Goal: Task Accomplishment & Management: Complete application form

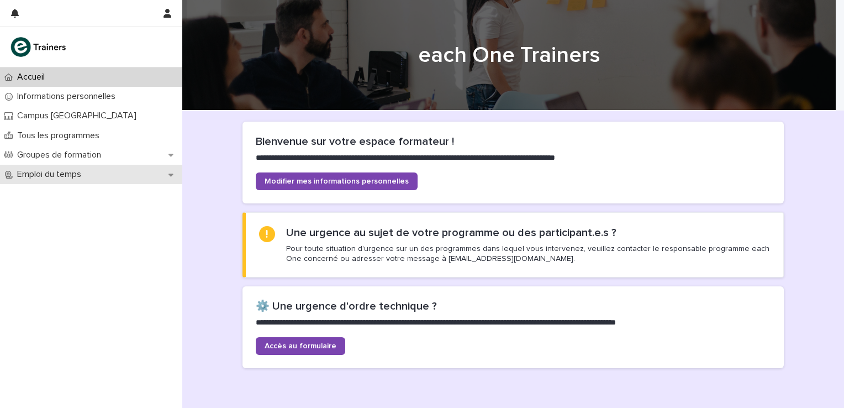
click at [171, 176] on icon at bounding box center [170, 174] width 5 height 3
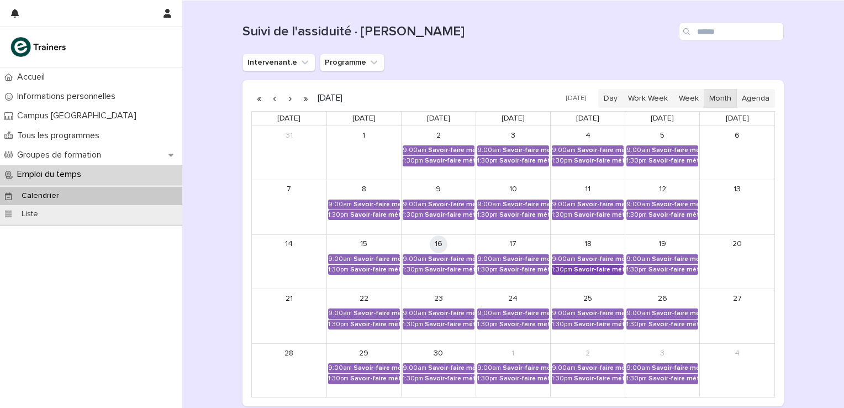
scroll to position [110, 0]
click at [434, 253] on link "9:00am Savoir-faire métier - Préparation au CCP2" at bounding box center [439, 258] width 72 height 10
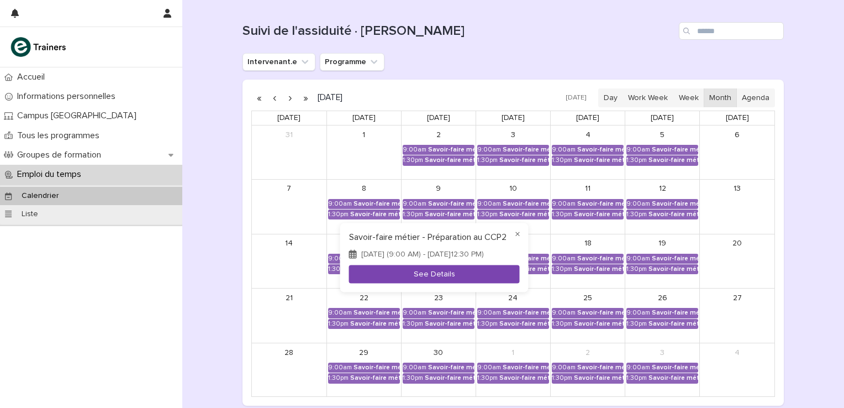
click at [438, 273] on button "See Details" at bounding box center [434, 274] width 171 height 18
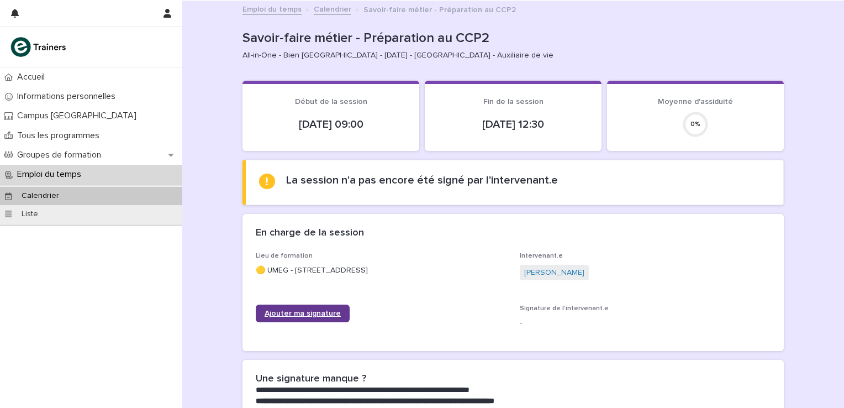
click at [332, 313] on span "Ajouter ma signature" at bounding box center [303, 313] width 76 height 8
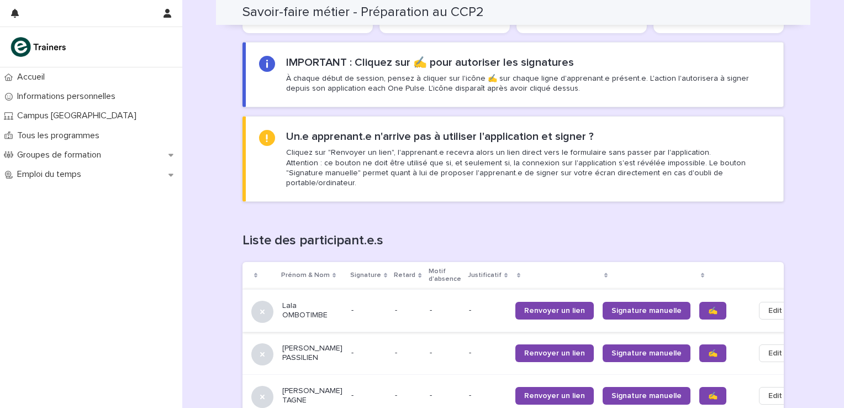
scroll to position [626, 0]
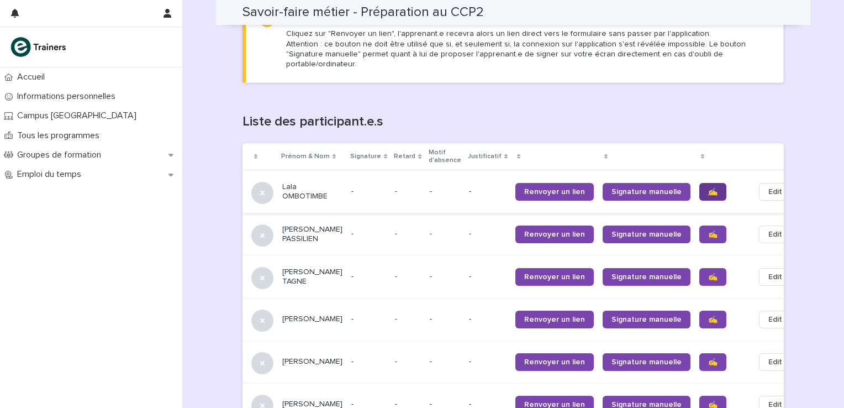
click at [708, 188] on span "✍️" at bounding box center [712, 192] width 9 height 8
click at [708, 230] on span "✍️" at bounding box center [712, 234] width 9 height 8
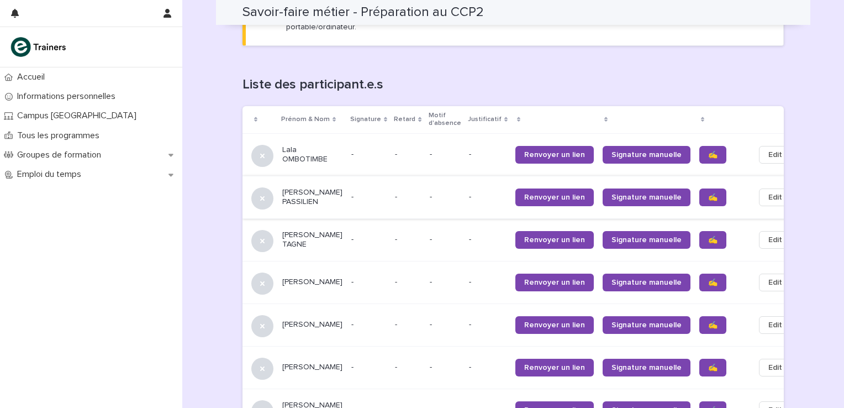
scroll to position [699, 0]
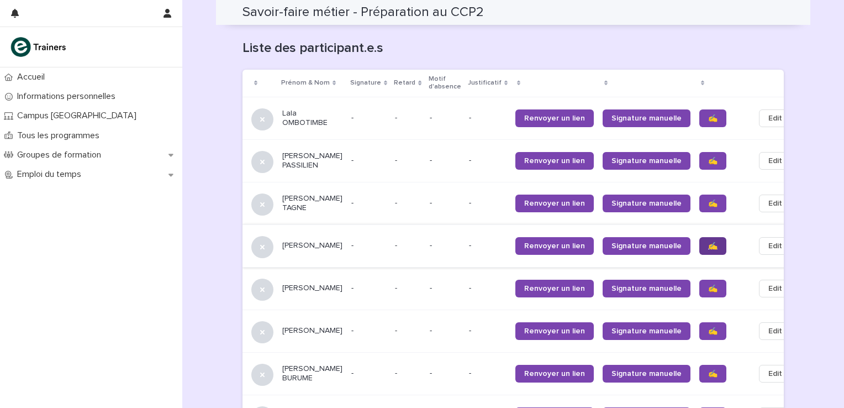
click at [708, 242] on span "✍️" at bounding box center [712, 246] width 9 height 8
click at [708, 285] on span "✍️" at bounding box center [712, 288] width 9 height 8
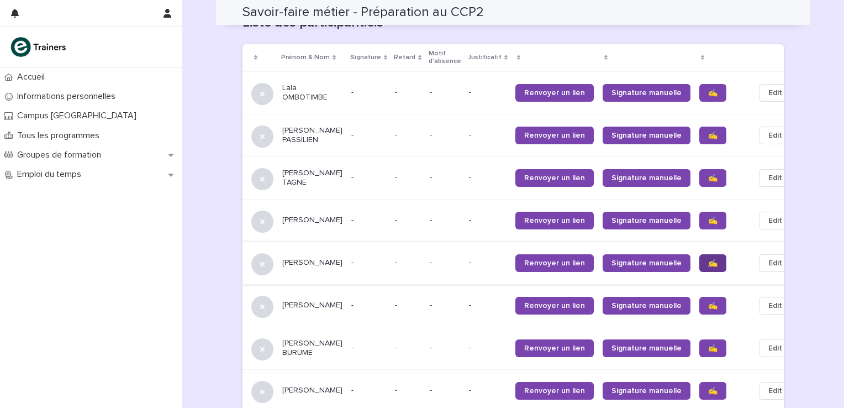
scroll to position [736, 0]
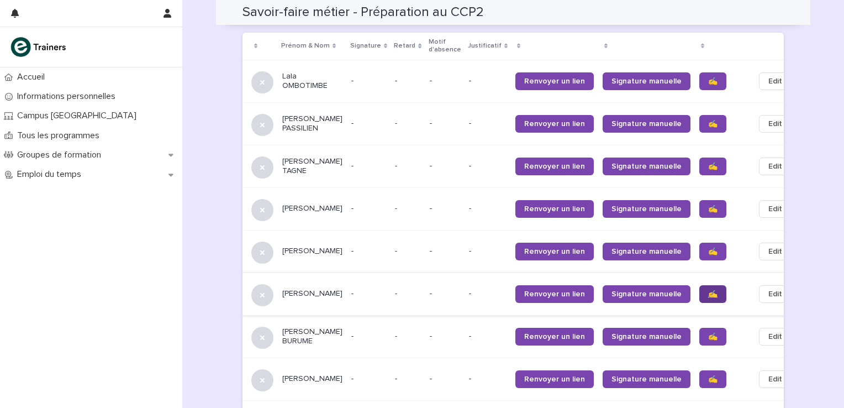
click at [708, 298] on span "✍️" at bounding box center [712, 294] width 9 height 8
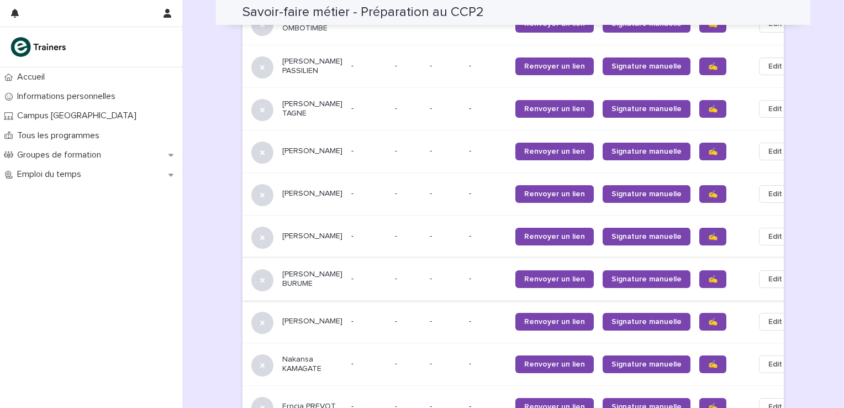
scroll to position [810, 0]
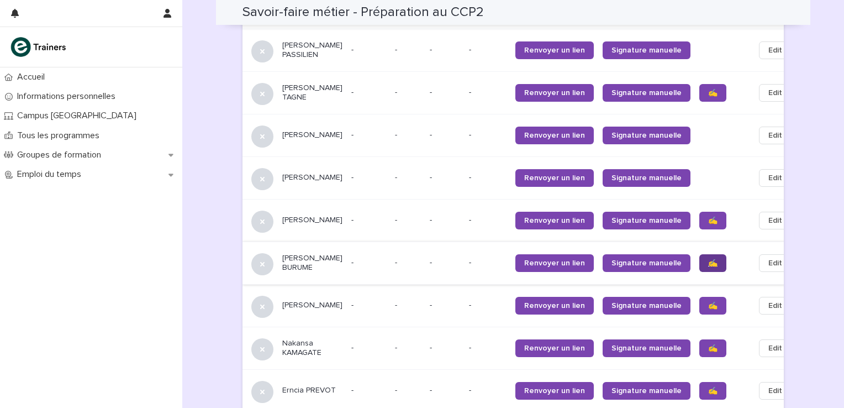
click at [699, 266] on link "✍️" at bounding box center [712, 263] width 27 height 18
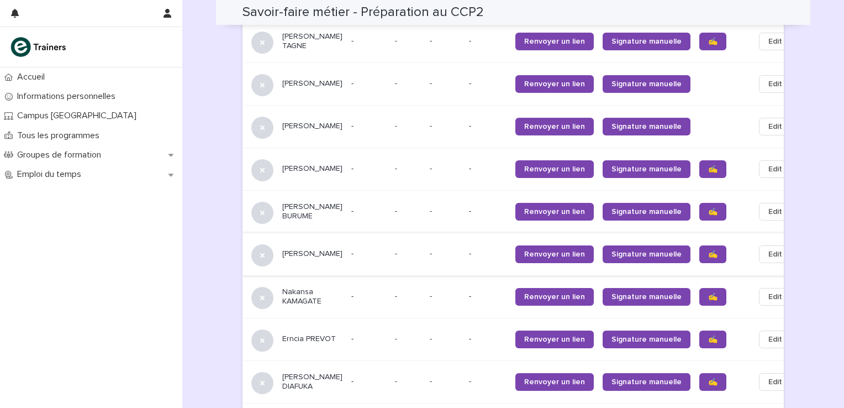
scroll to position [884, 0]
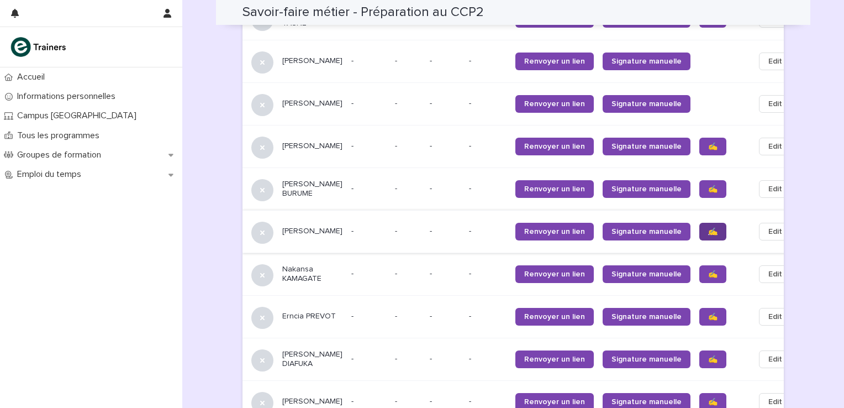
click at [708, 235] on span "✍️" at bounding box center [712, 232] width 9 height 8
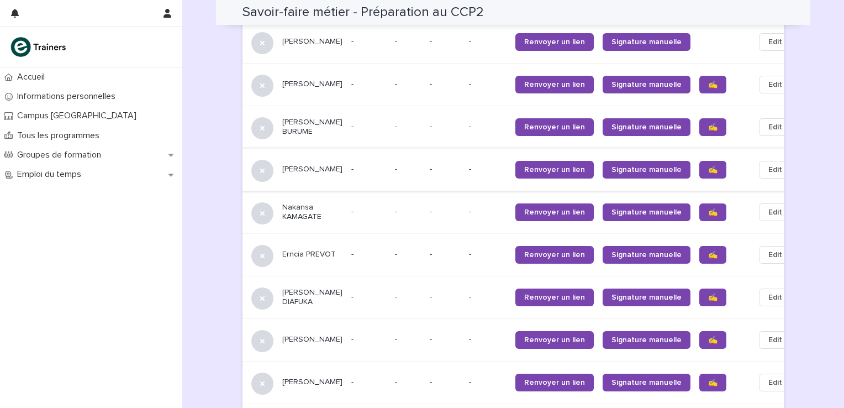
scroll to position [957, 0]
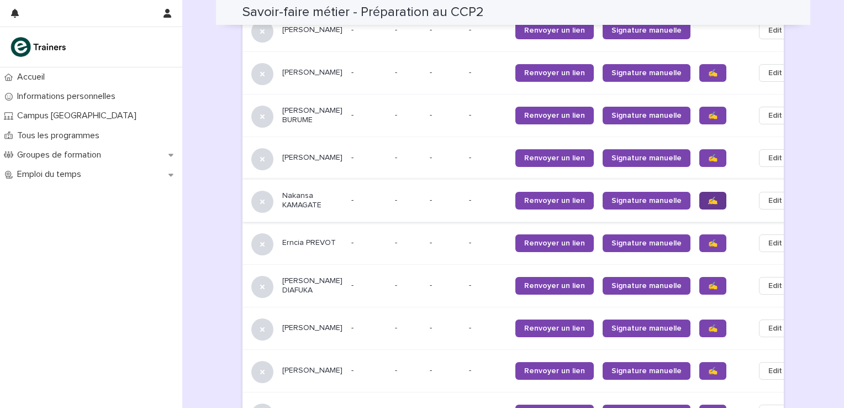
click at [708, 204] on span "✍️" at bounding box center [712, 201] width 9 height 8
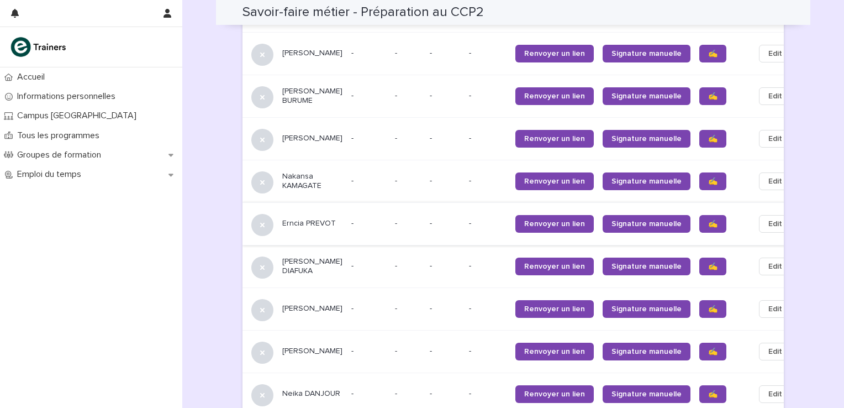
scroll to position [994, 0]
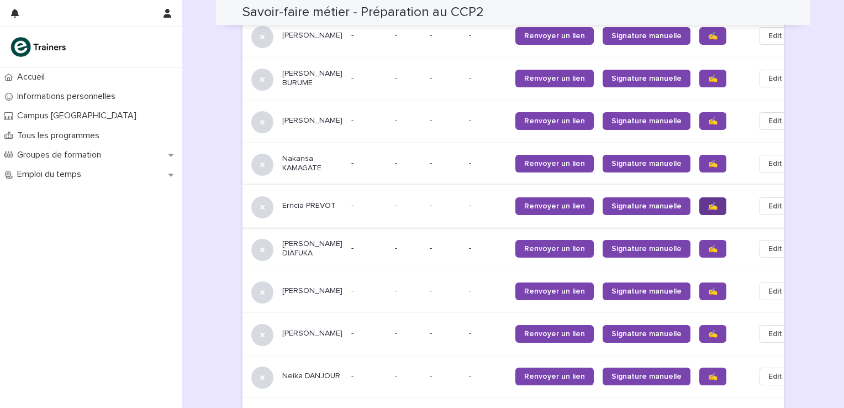
click at [708, 210] on span "✍️" at bounding box center [712, 206] width 9 height 8
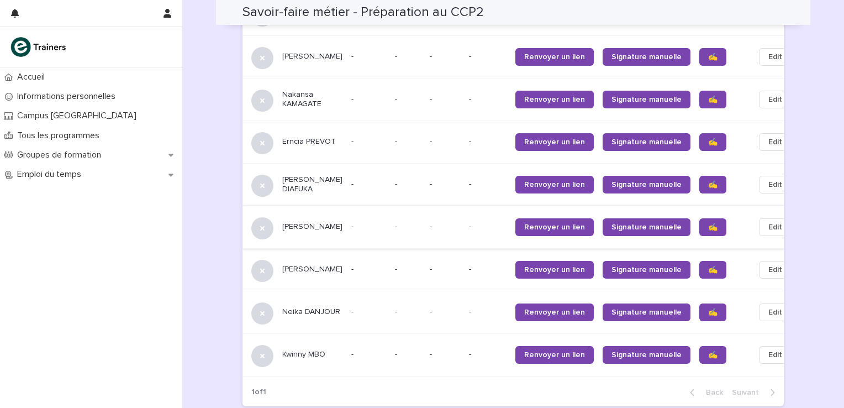
scroll to position [1067, 0]
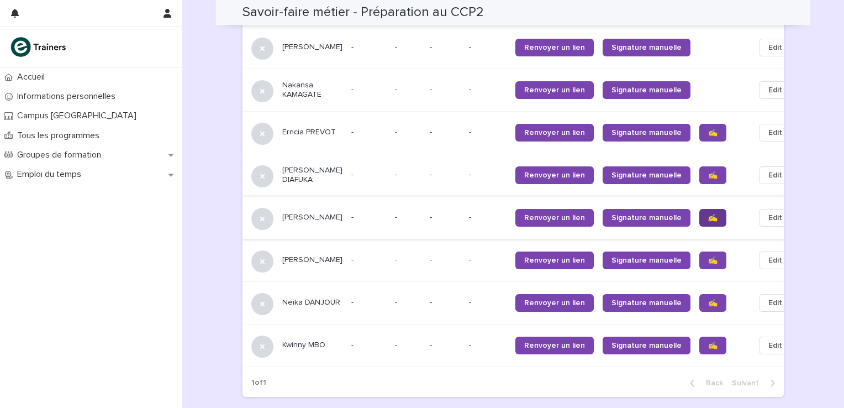
click at [708, 221] on span "✍️" at bounding box center [712, 218] width 9 height 8
click at [708, 264] on span "✍️" at bounding box center [712, 260] width 9 height 8
click at [699, 308] on link "✍️" at bounding box center [712, 303] width 27 height 18
click at [708, 349] on span "✍️" at bounding box center [712, 345] width 9 height 8
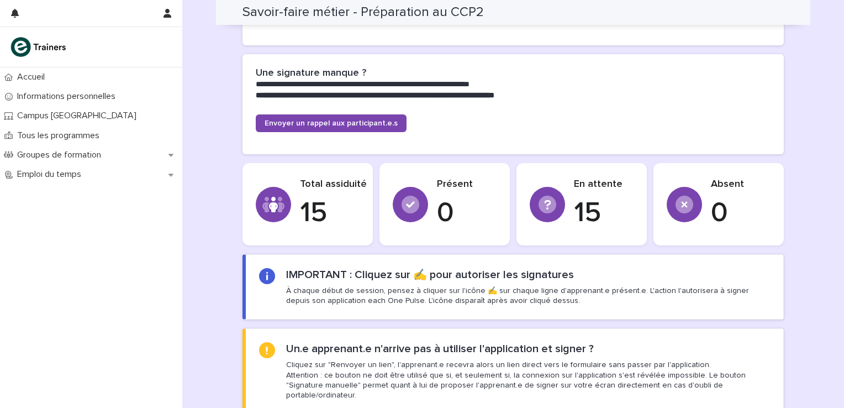
scroll to position [294, 0]
